Goal: Information Seeking & Learning: Learn about a topic

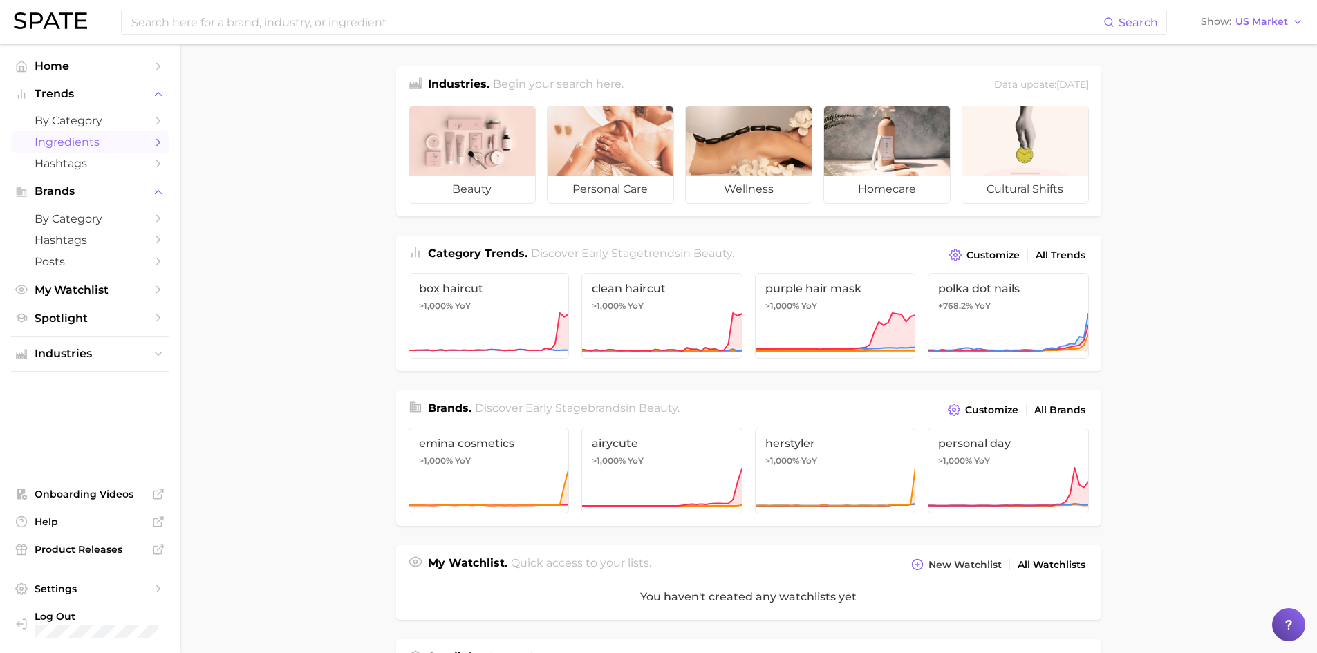
click at [102, 134] on link "Ingredients" at bounding box center [90, 141] width 158 height 21
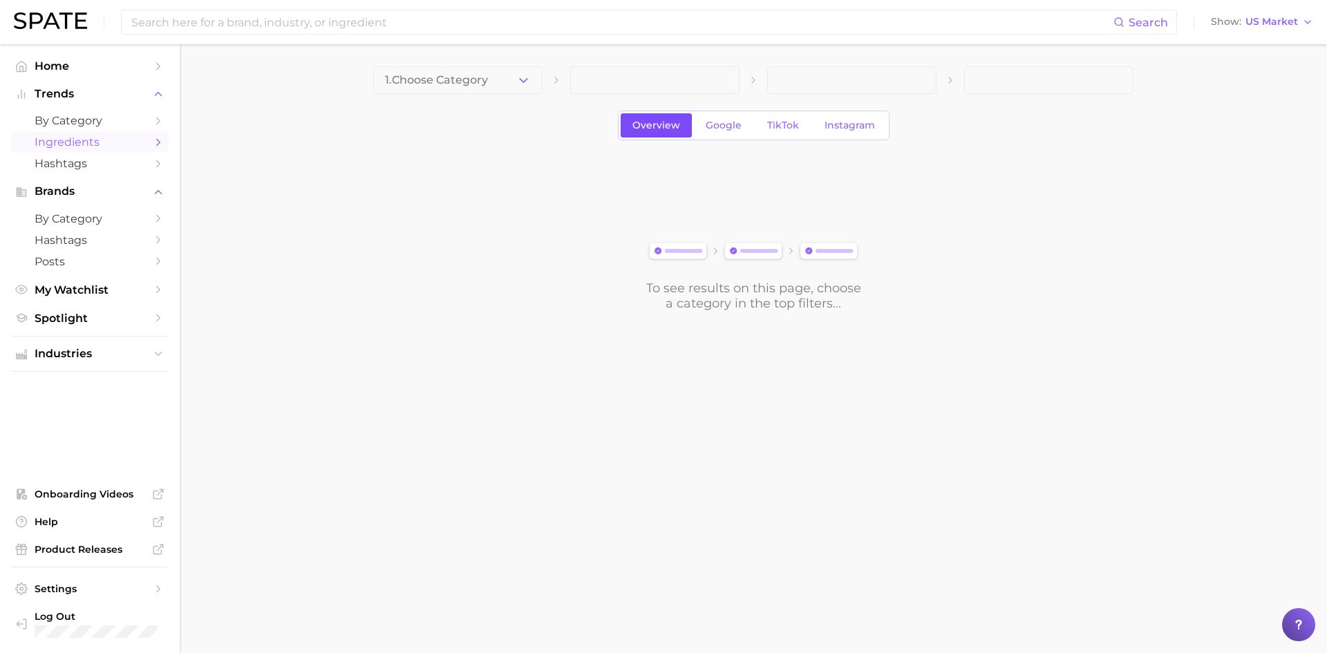
click at [658, 122] on span "Overview" at bounding box center [657, 126] width 48 height 12
click at [781, 122] on span "TikTok" at bounding box center [783, 126] width 32 height 12
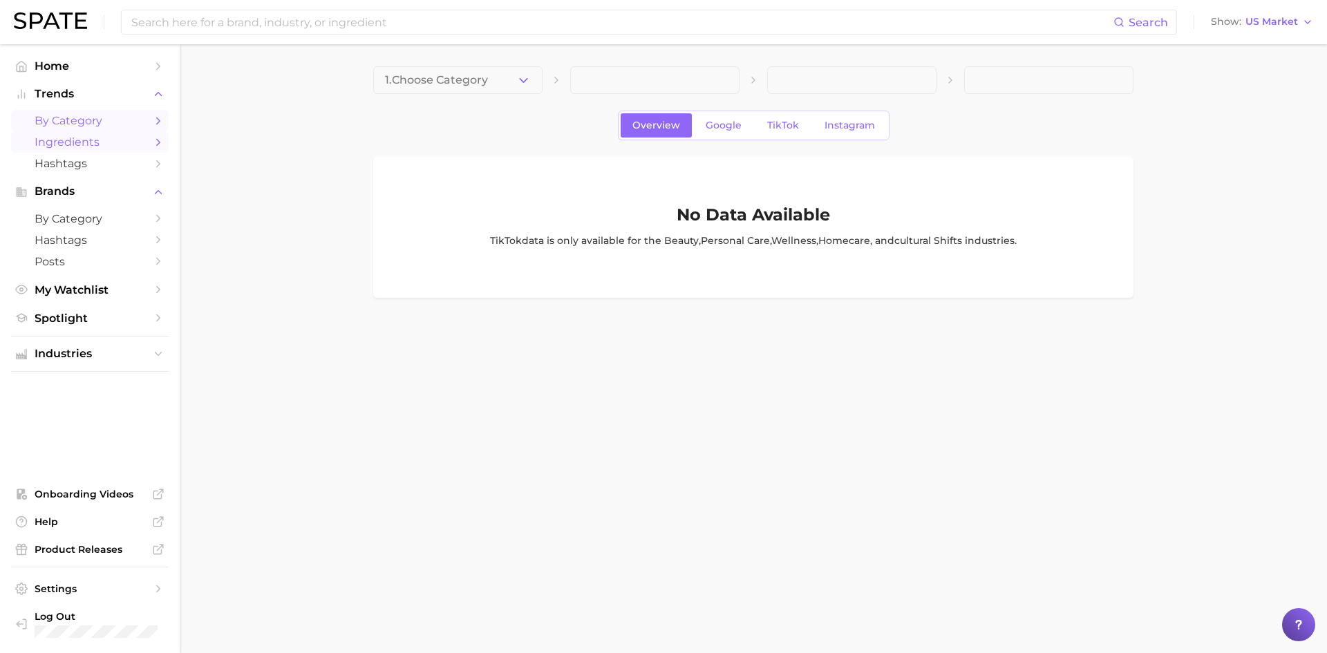
click at [86, 120] on span "by Category" at bounding box center [90, 120] width 111 height 13
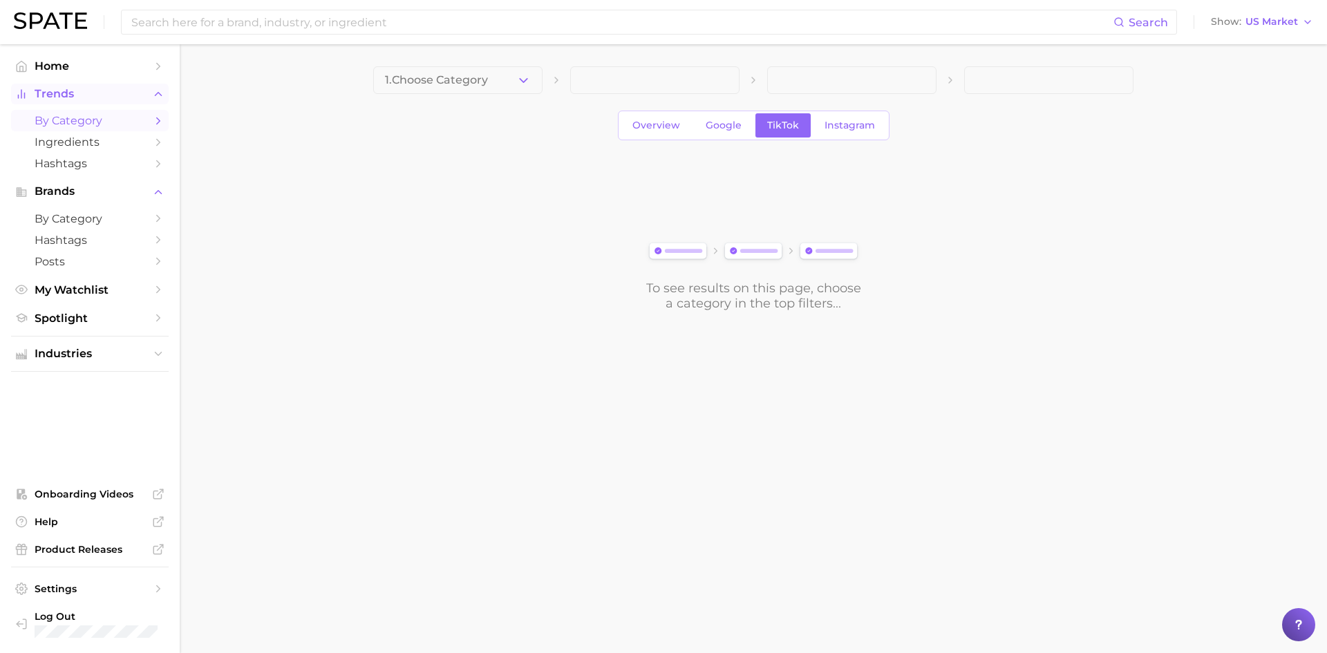
click at [77, 90] on span "Trends" at bounding box center [90, 94] width 111 height 12
click at [65, 57] on link "Home" at bounding box center [90, 65] width 158 height 21
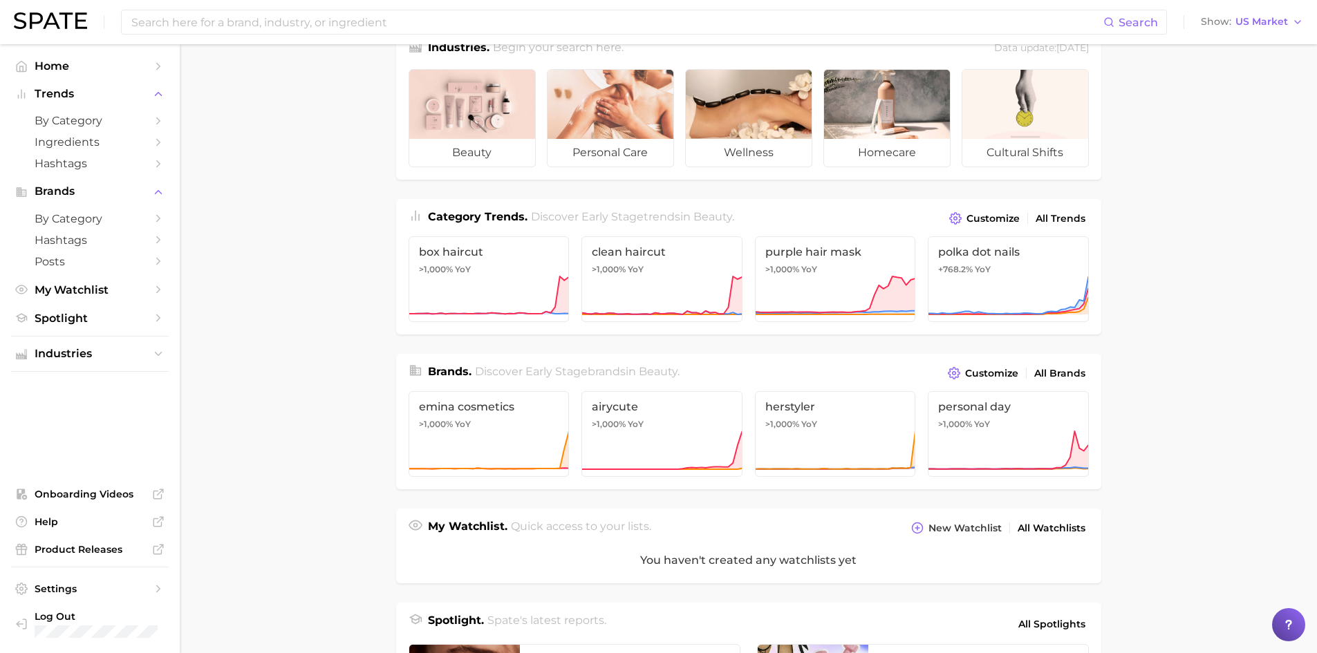
scroll to position [35, 0]
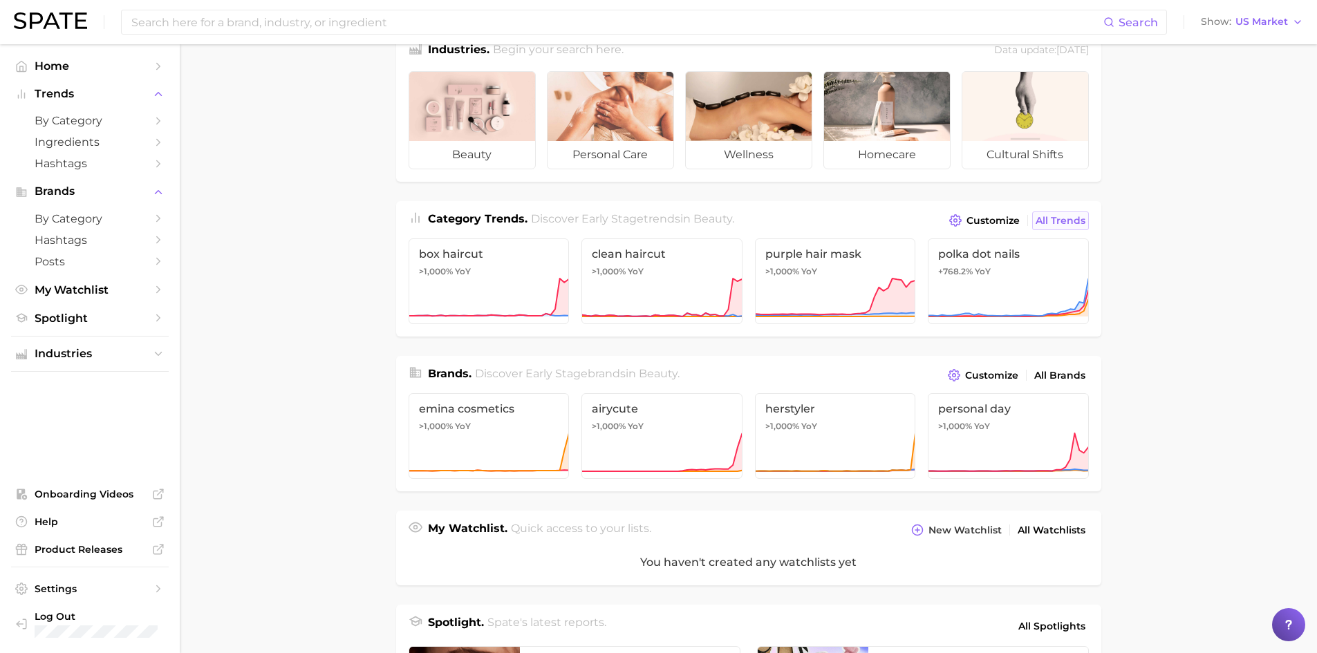
click at [1047, 217] on span "All Trends" at bounding box center [1061, 221] width 50 height 12
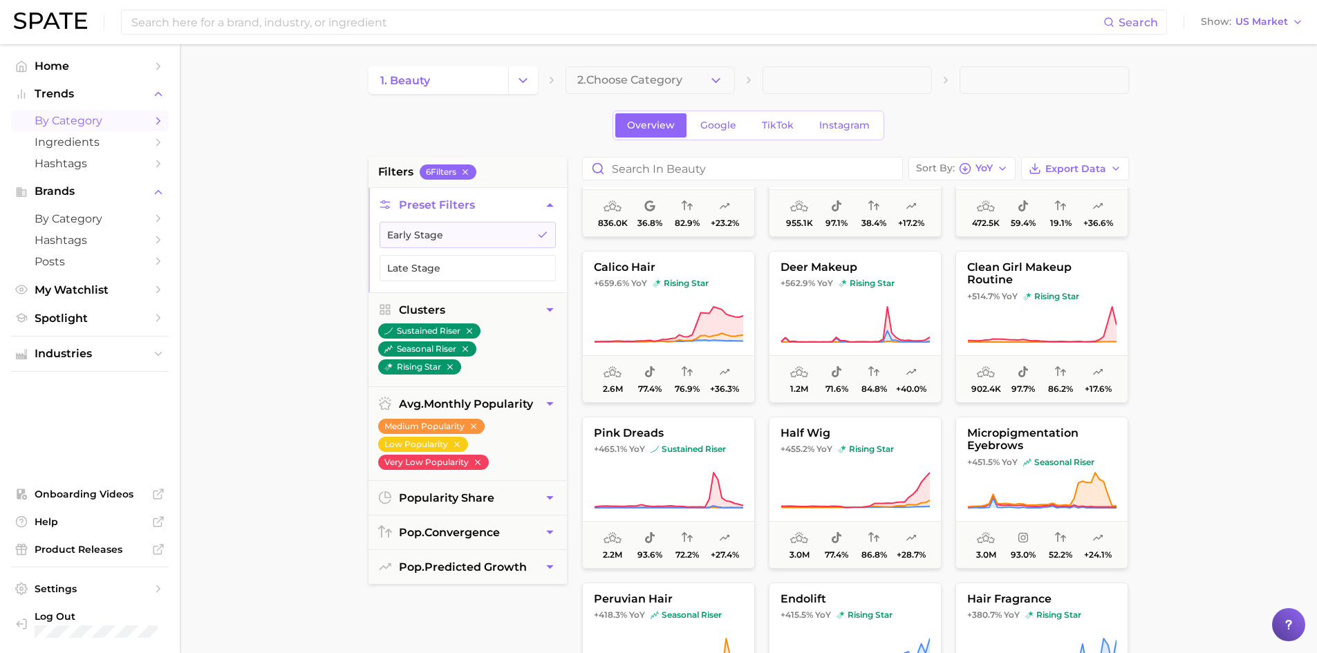
scroll to position [277, 0]
